Goal: Task Accomplishment & Management: Use online tool/utility

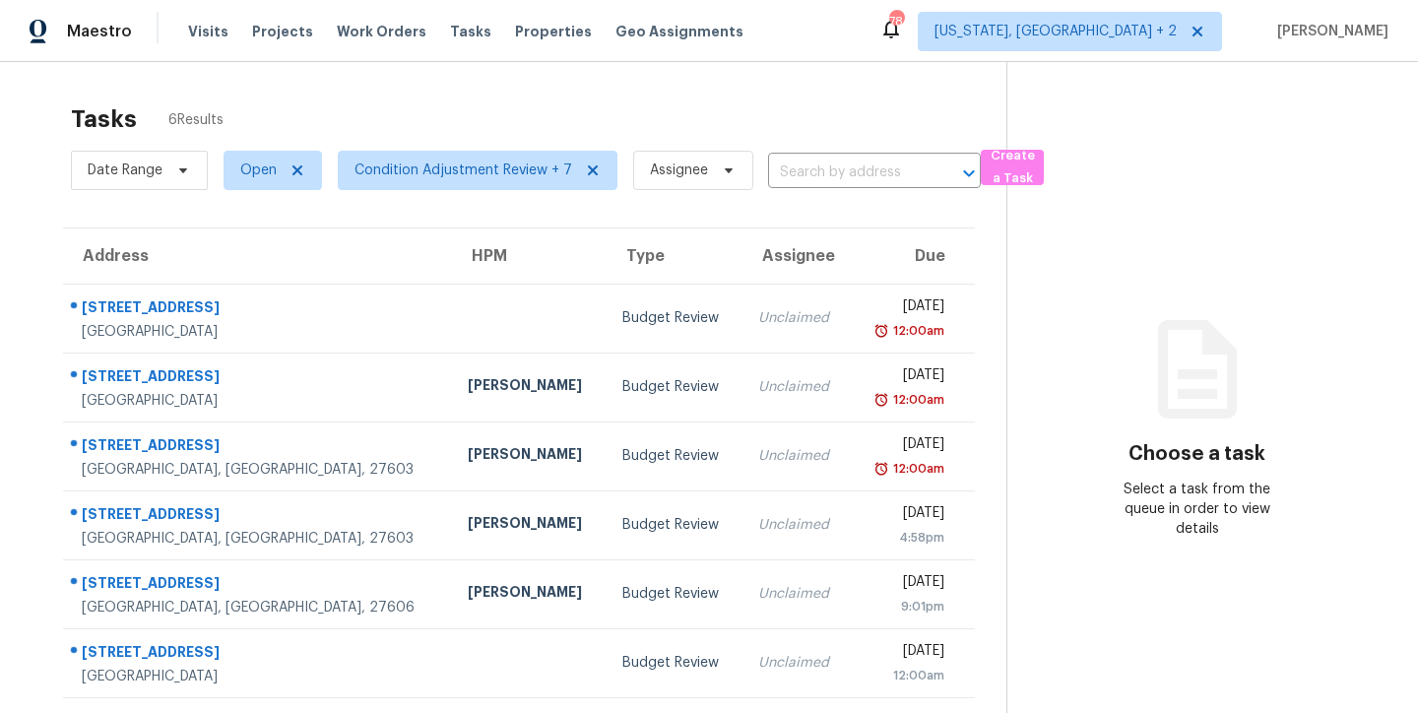
scroll to position [77, 0]
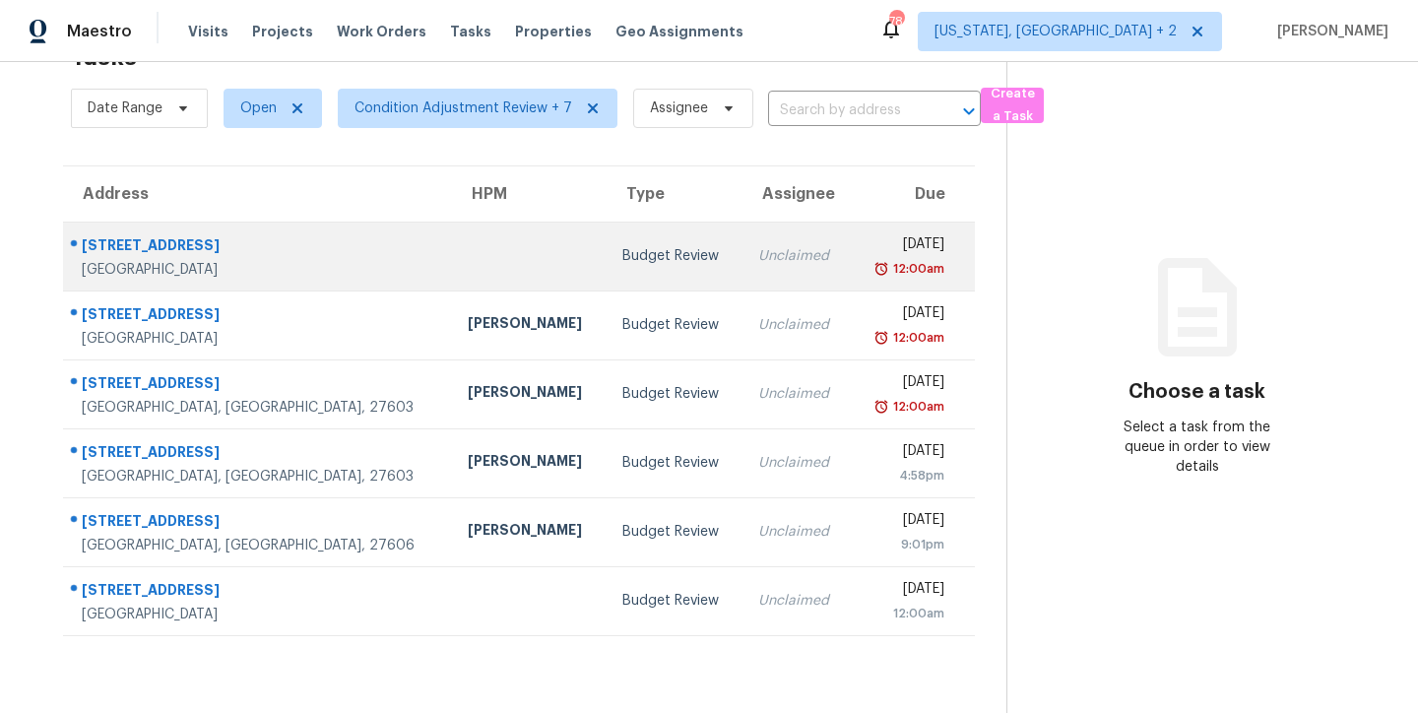
click at [452, 244] on td at bounding box center [529, 256] width 155 height 69
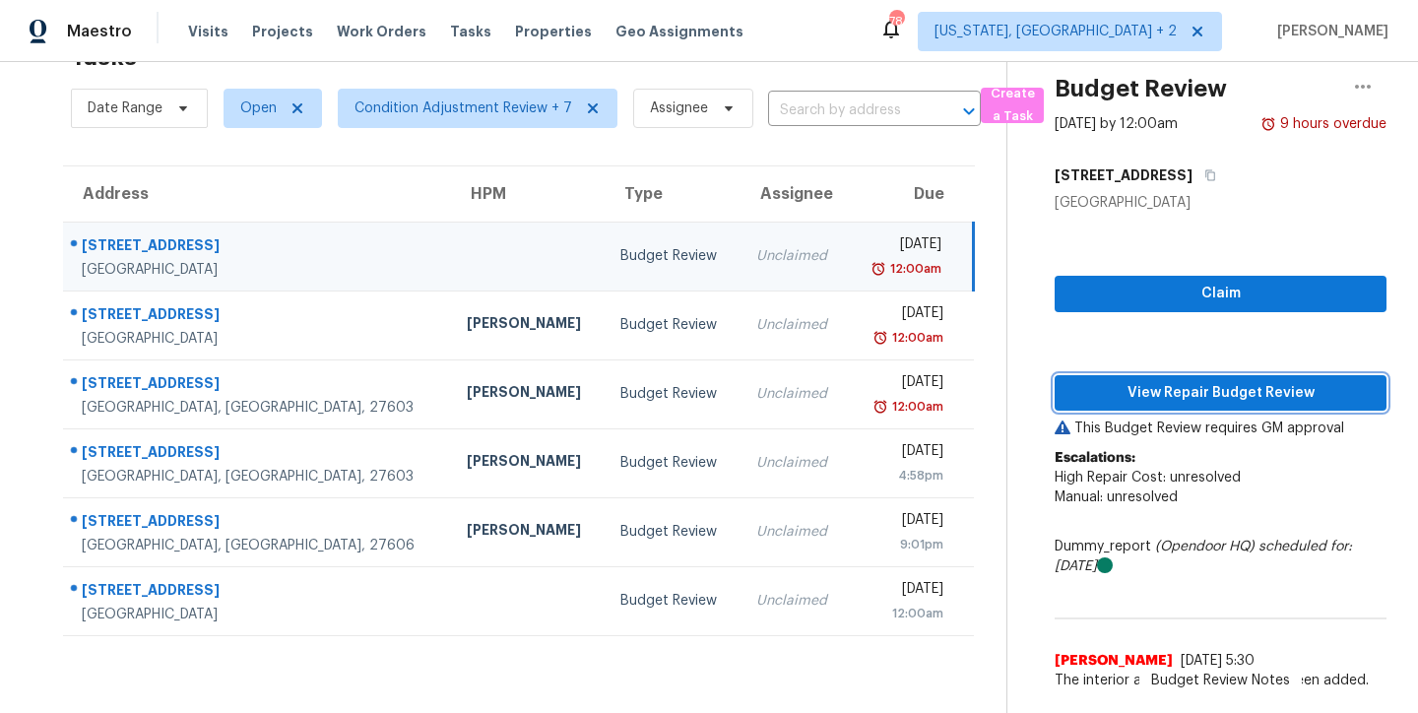
click at [1237, 381] on span "View Repair Budget Review" at bounding box center [1220, 393] width 300 height 25
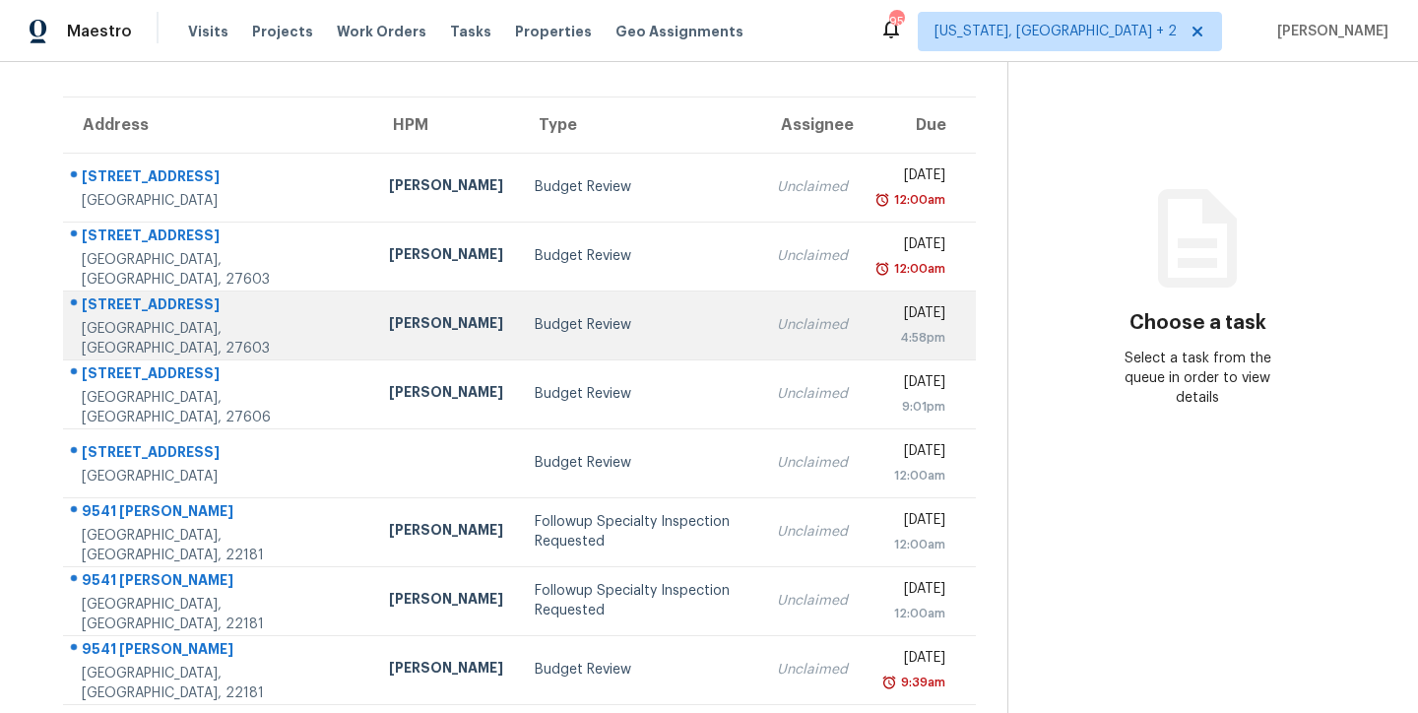
scroll to position [153, 0]
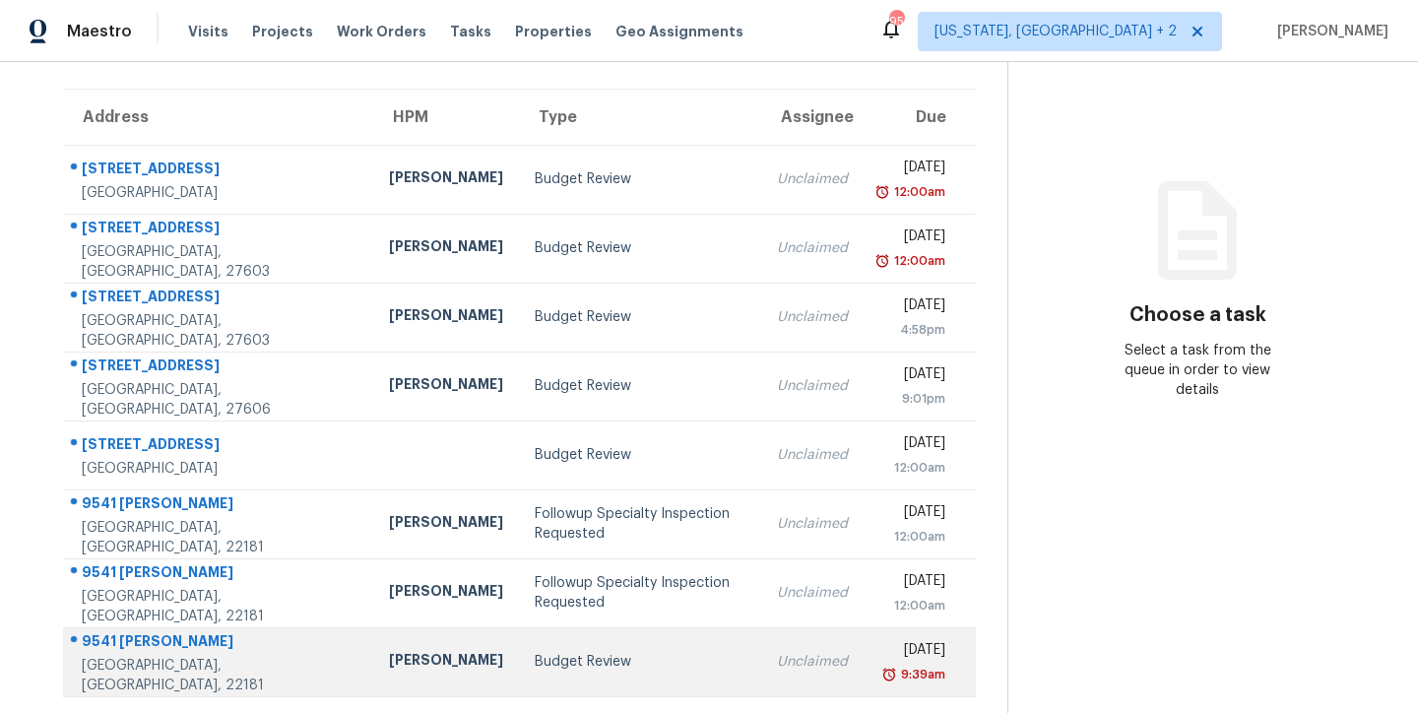
click at [534, 664] on td "Budget Review" at bounding box center [640, 661] width 242 height 69
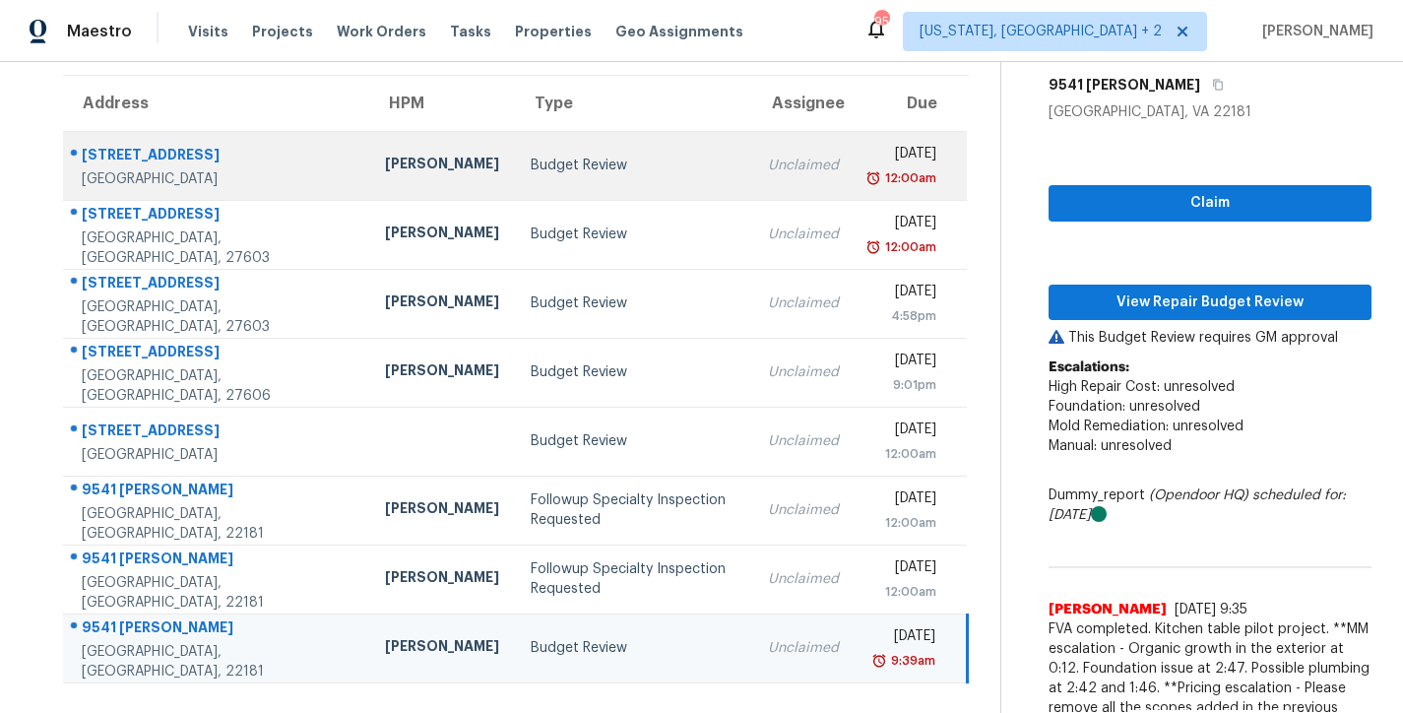
click at [531, 162] on div "Budget Review" at bounding box center [634, 166] width 206 height 20
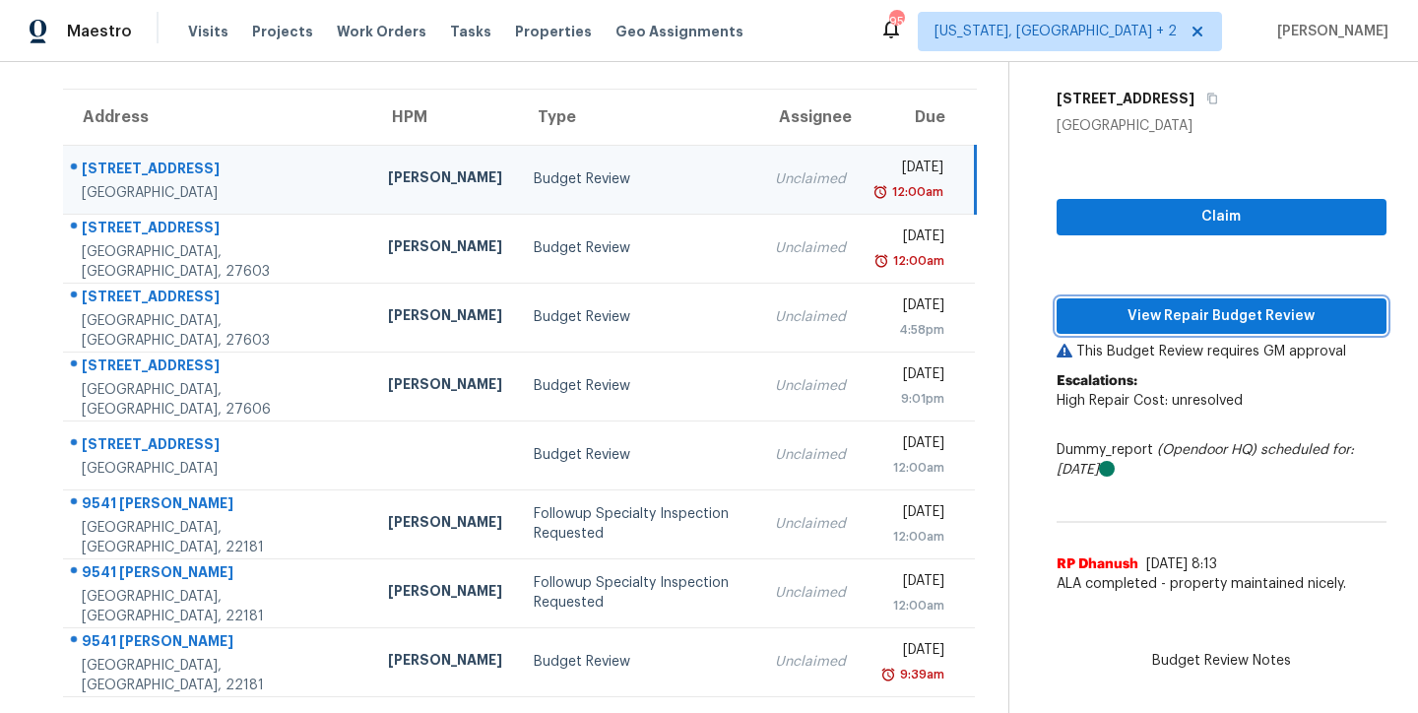
click at [1257, 311] on span "View Repair Budget Review" at bounding box center [1221, 316] width 298 height 25
